Goal: Task Accomplishment & Management: Manage account settings

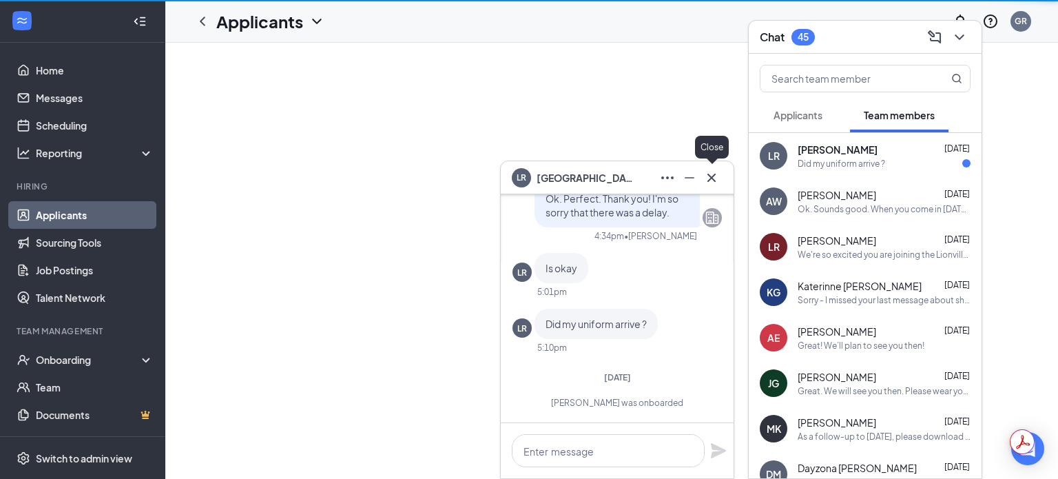
click at [714, 181] on icon "Cross" at bounding box center [711, 177] width 17 height 17
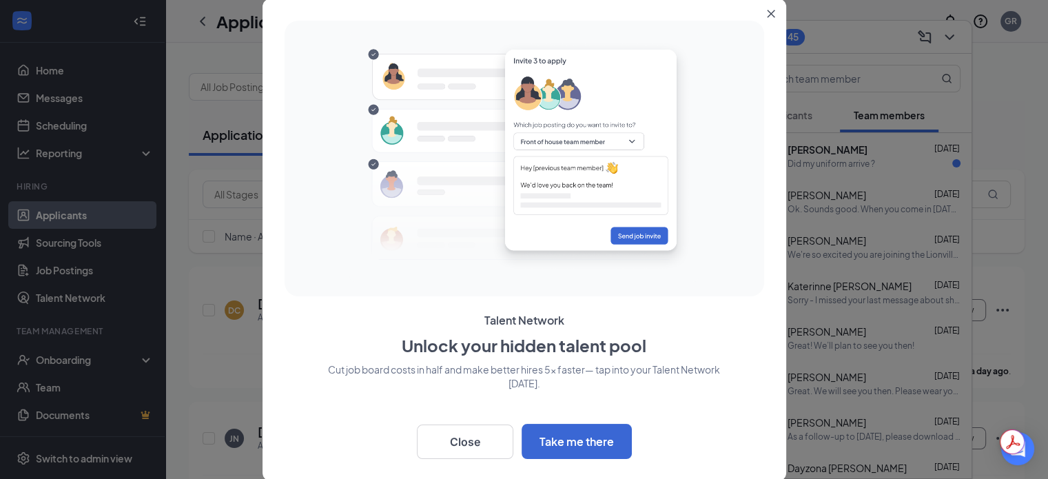
click at [768, 19] on button "Close" at bounding box center [773, 11] width 25 height 25
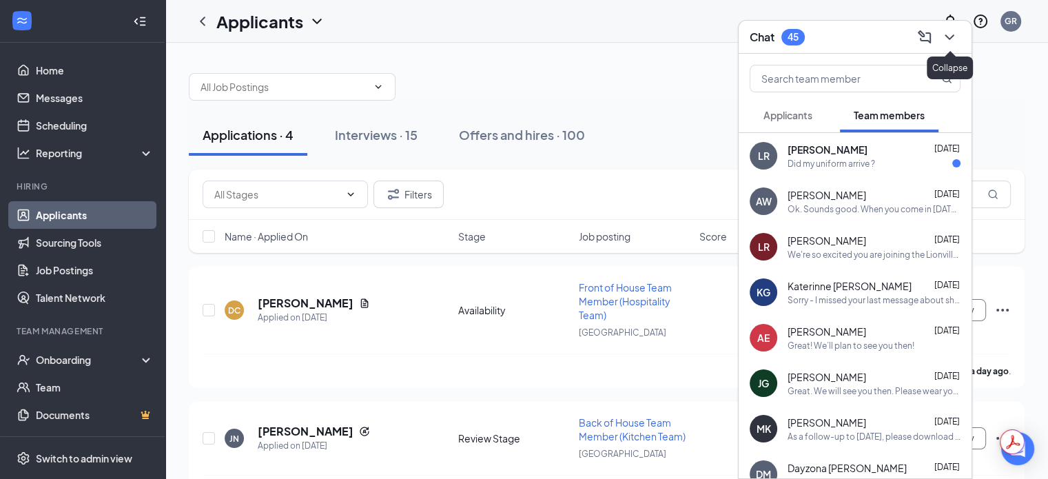
click at [952, 38] on icon "ChevronDown" at bounding box center [949, 37] width 17 height 17
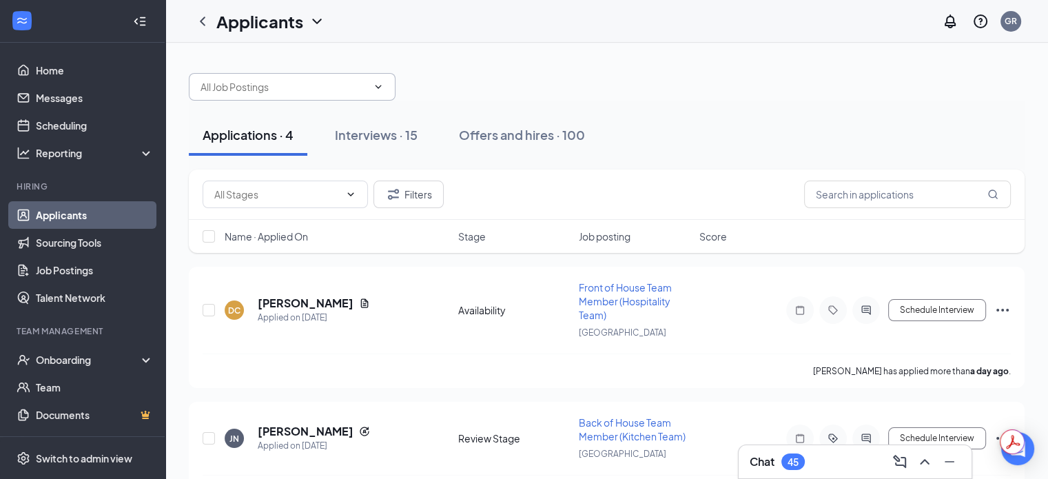
click at [269, 88] on input "text" at bounding box center [284, 86] width 167 height 15
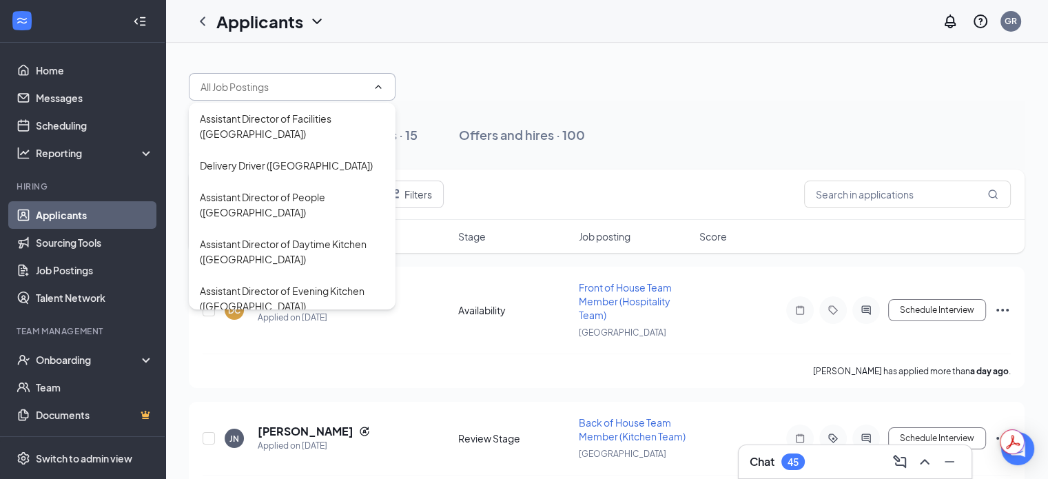
click at [269, 88] on input "text" at bounding box center [284, 86] width 167 height 15
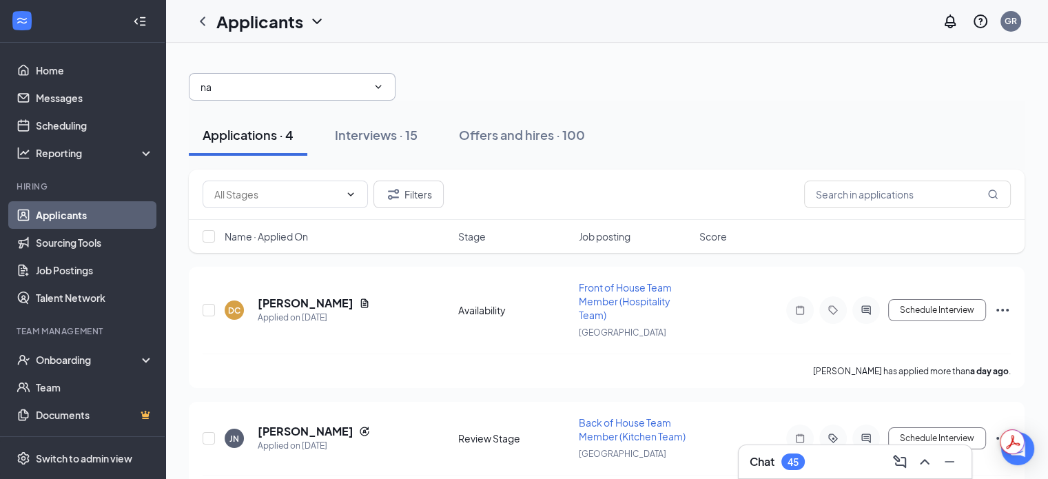
click at [269, 88] on input "na" at bounding box center [284, 86] width 167 height 15
type input "[PERSON_NAME]"
click at [362, 139] on div "Interviews · 15" at bounding box center [376, 134] width 83 height 17
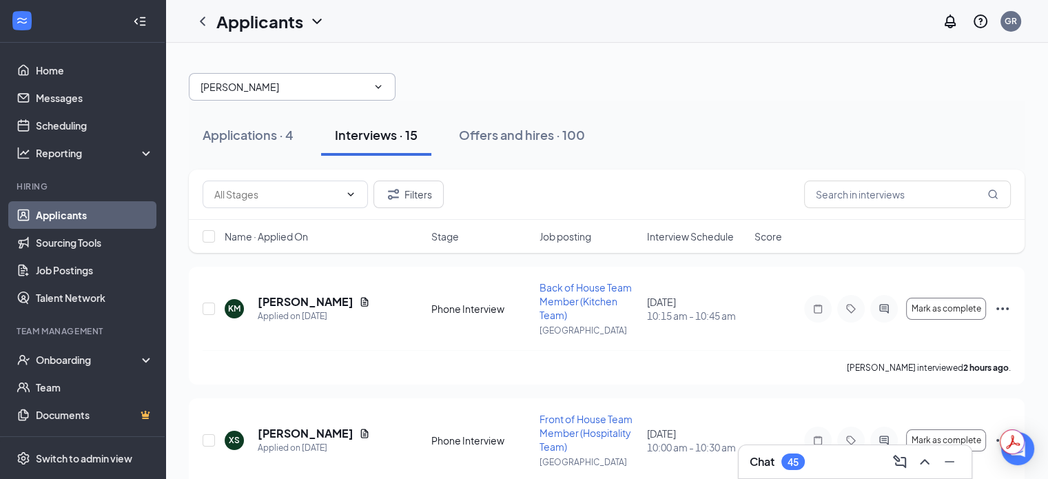
click at [270, 82] on input "[PERSON_NAME]" at bounding box center [284, 86] width 167 height 15
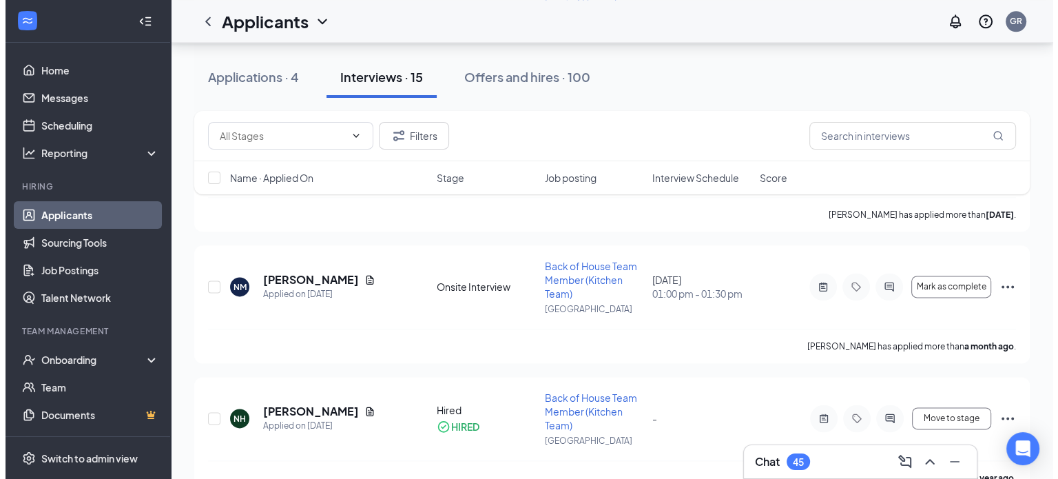
scroll to position [1720, 0]
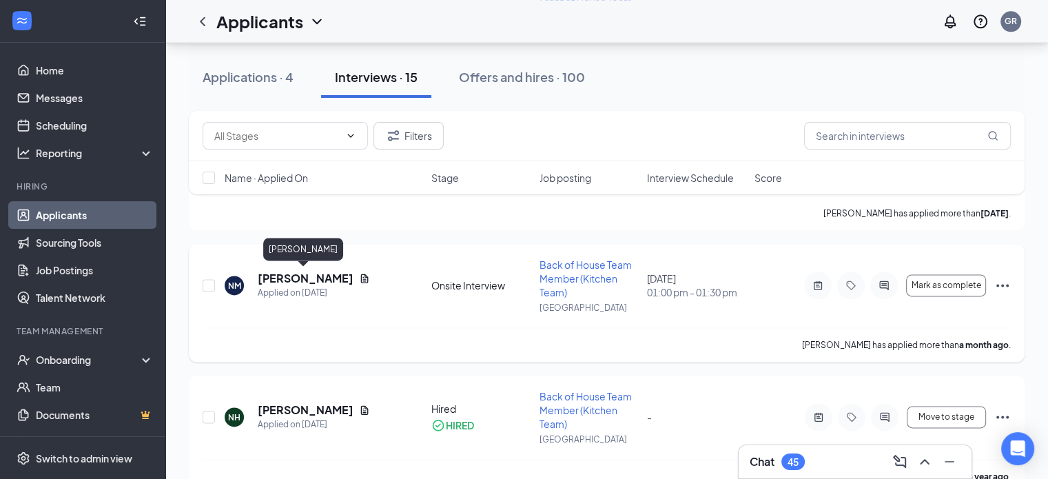
click at [296, 275] on h5 "[PERSON_NAME]" at bounding box center [306, 278] width 96 height 15
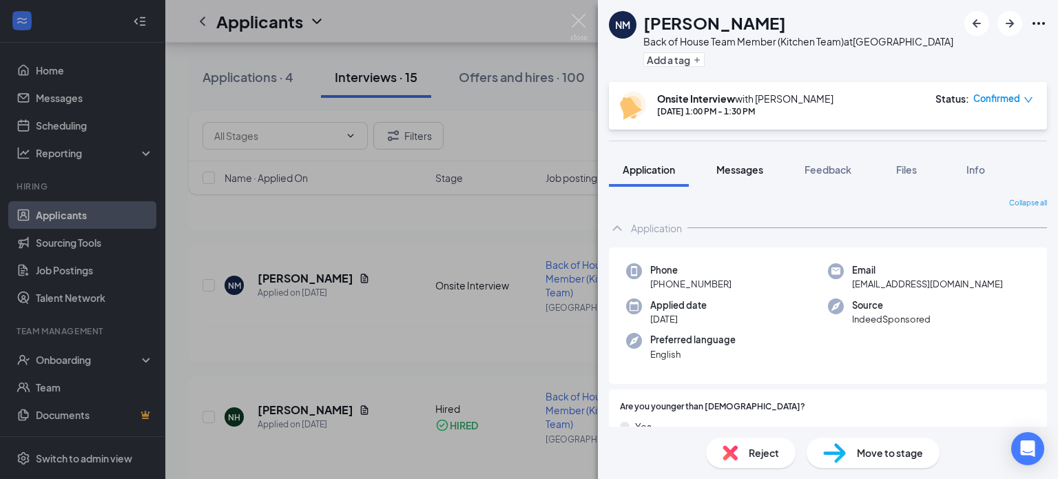
click at [755, 184] on button "Messages" at bounding box center [740, 169] width 74 height 34
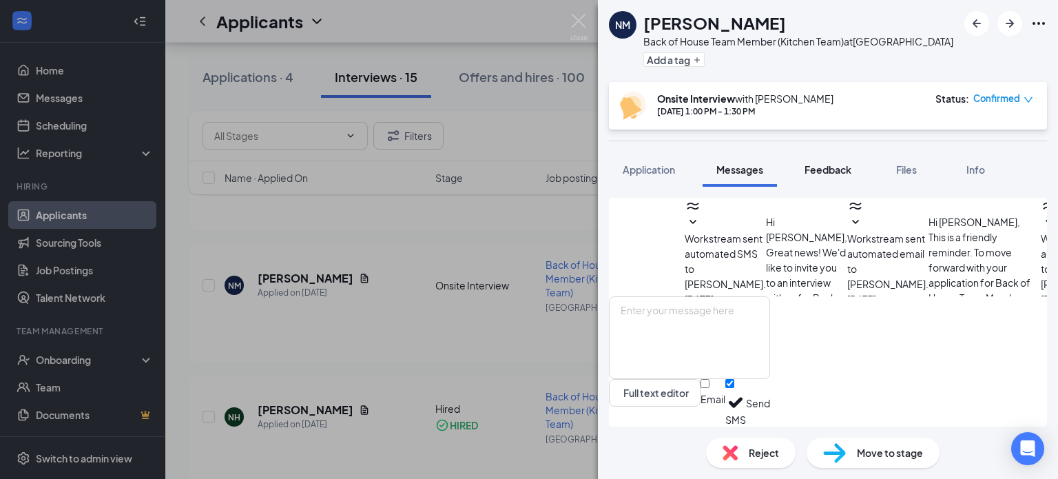
click at [845, 169] on span "Feedback" at bounding box center [828, 169] width 47 height 12
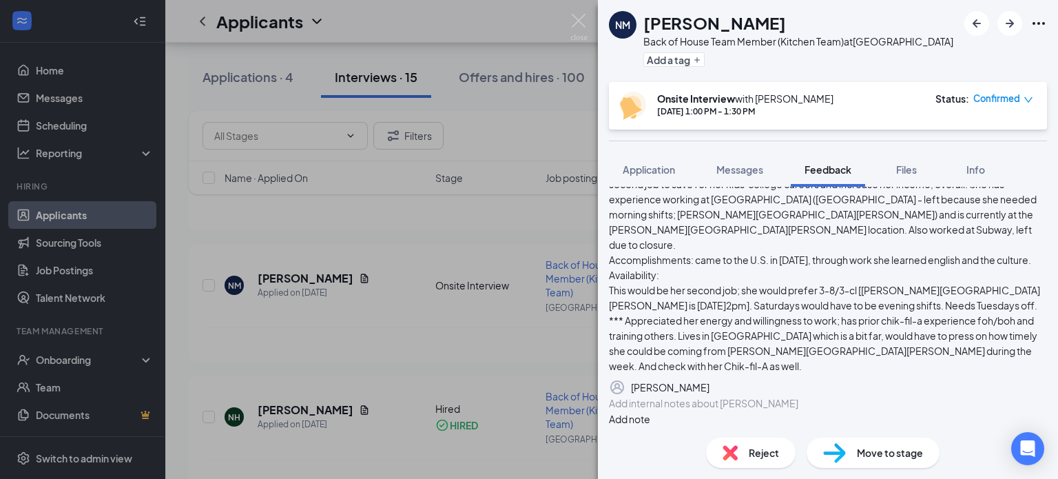
scroll to position [226, 0]
click at [672, 407] on div at bounding box center [828, 403] width 437 height 14
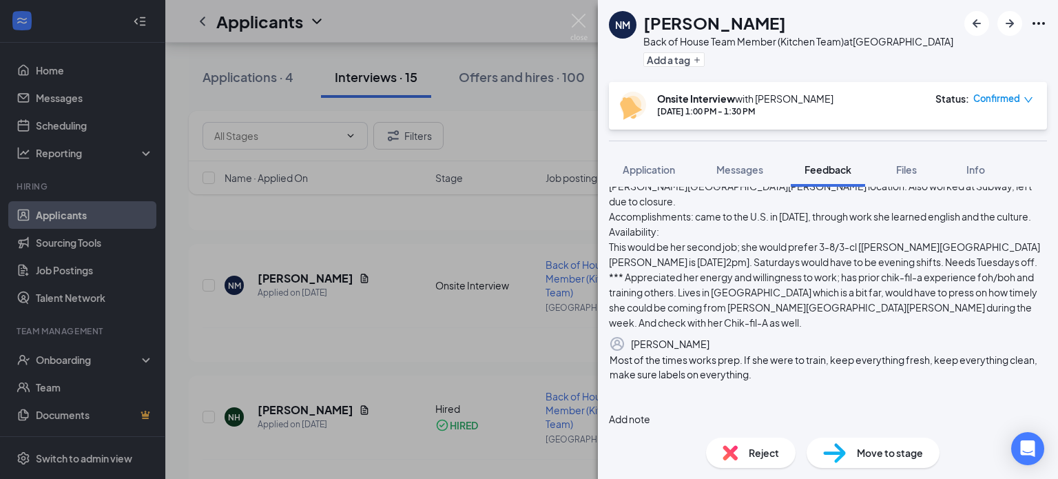
click at [934, 396] on div at bounding box center [828, 389] width 437 height 14
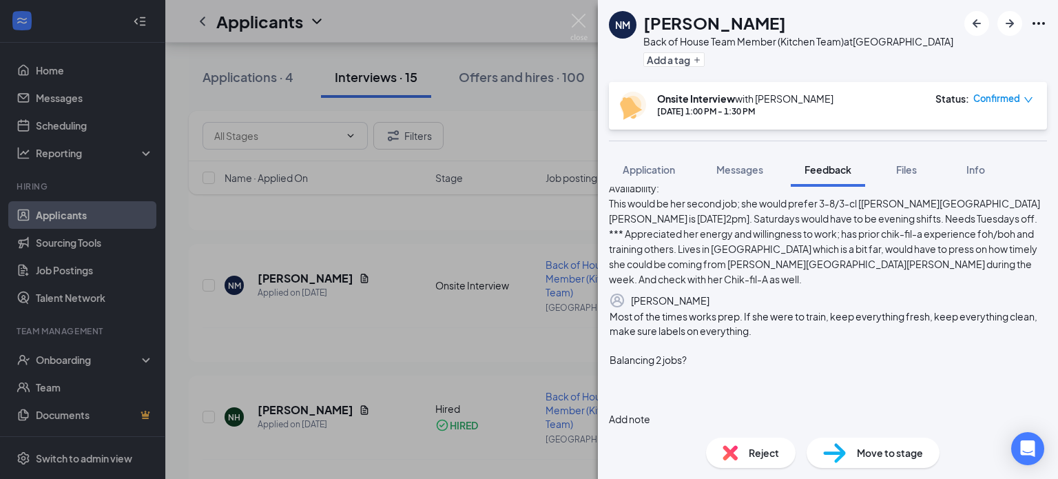
click at [761, 287] on div "[PERSON_NAME] is a [DEMOGRAPHIC_DATA] with two daughters (high school). She is …" at bounding box center [828, 180] width 438 height 212
